Goal: Find specific page/section

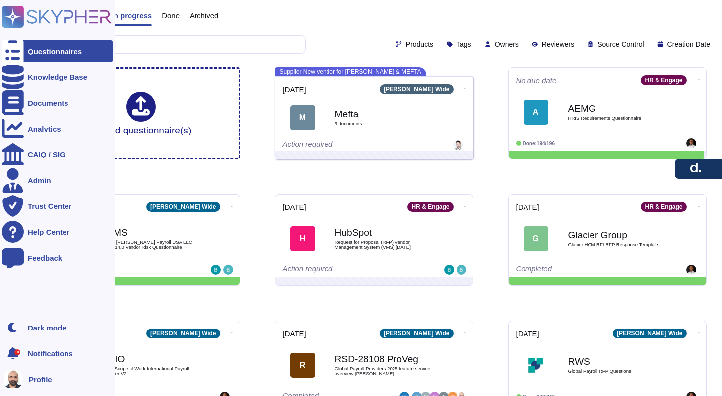
click at [33, 16] on icon at bounding box center [57, 17] width 110 height 22
